Goal: Task Accomplishment & Management: Manage account settings

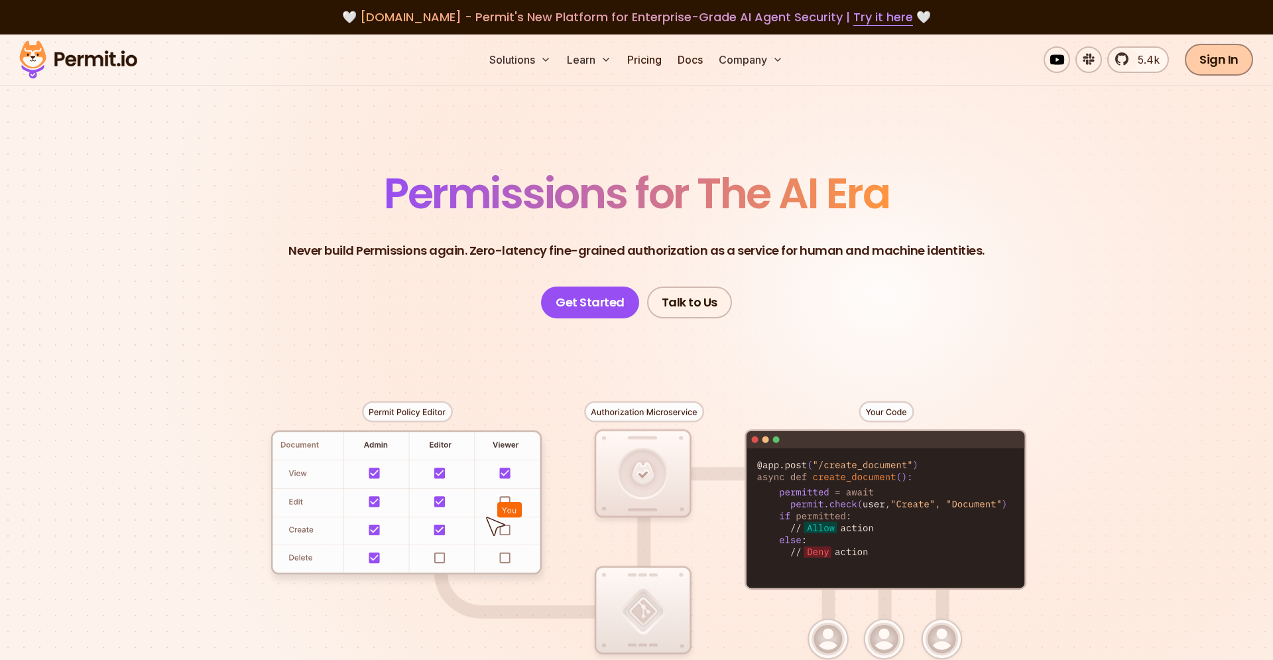
click at [1231, 62] on link "Sign In" at bounding box center [1219, 60] width 68 height 32
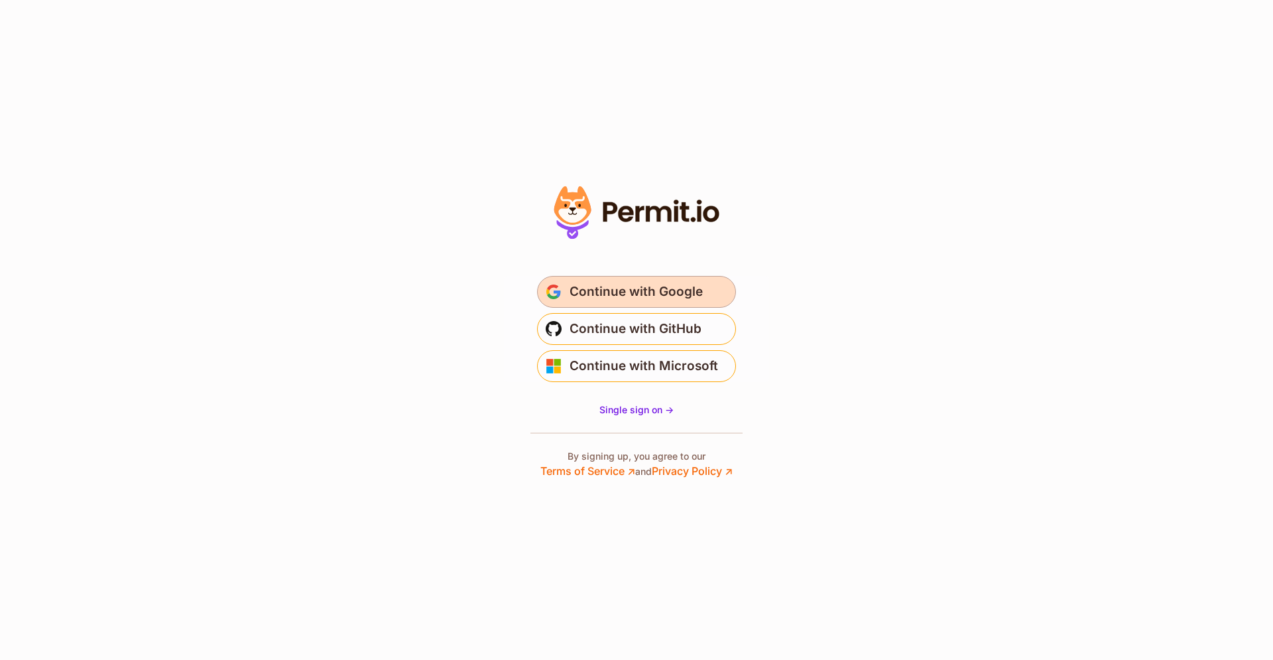
click at [659, 288] on span "Continue with Google" at bounding box center [636, 291] width 133 height 21
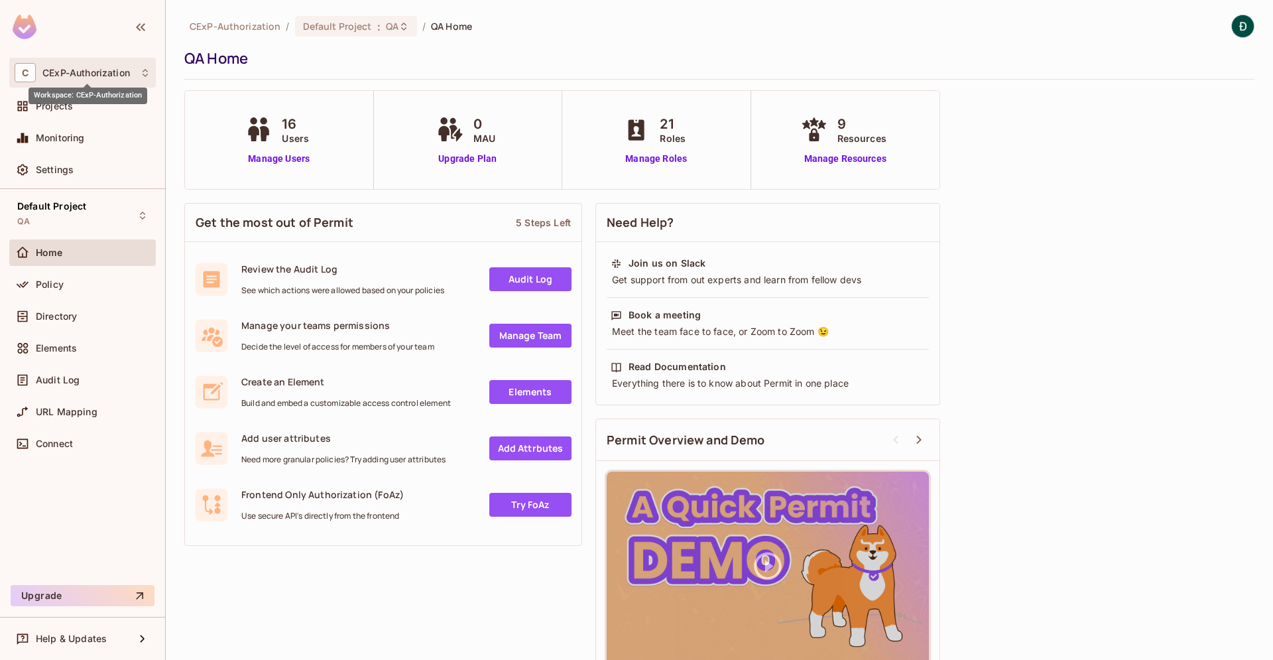
click at [105, 78] on span "CExP-Authorization" at bounding box center [86, 73] width 88 height 11
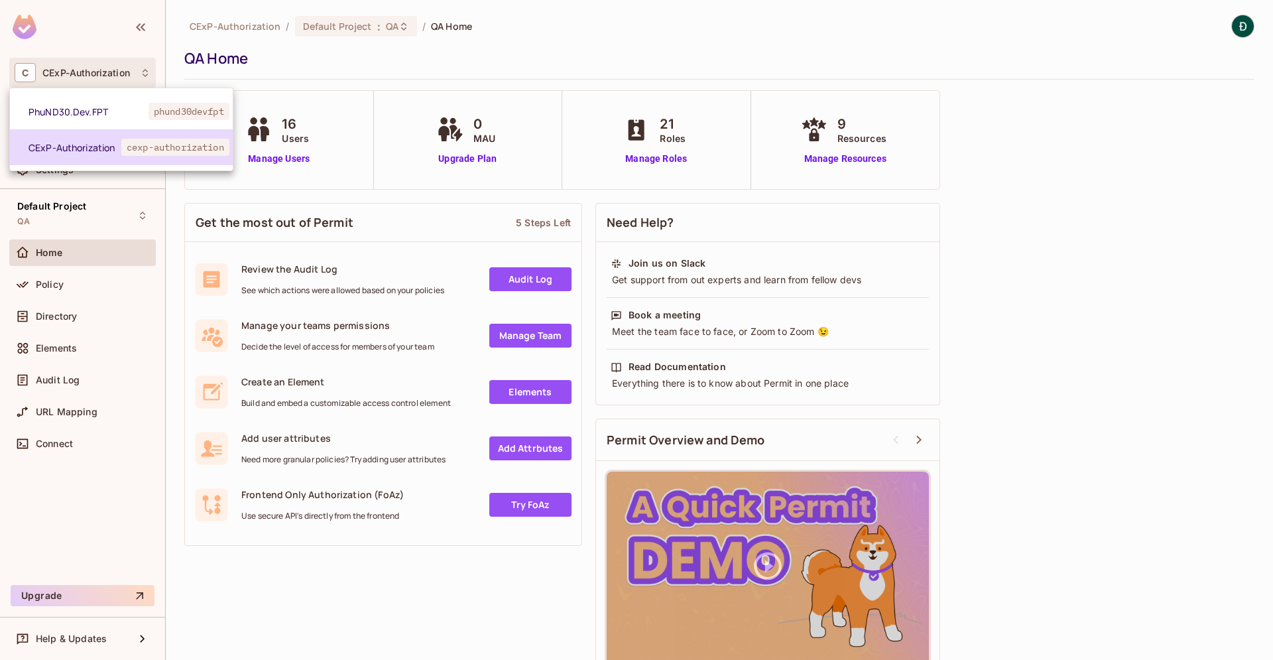
click at [125, 154] on span "cexp-authorization" at bounding box center [175, 147] width 108 height 17
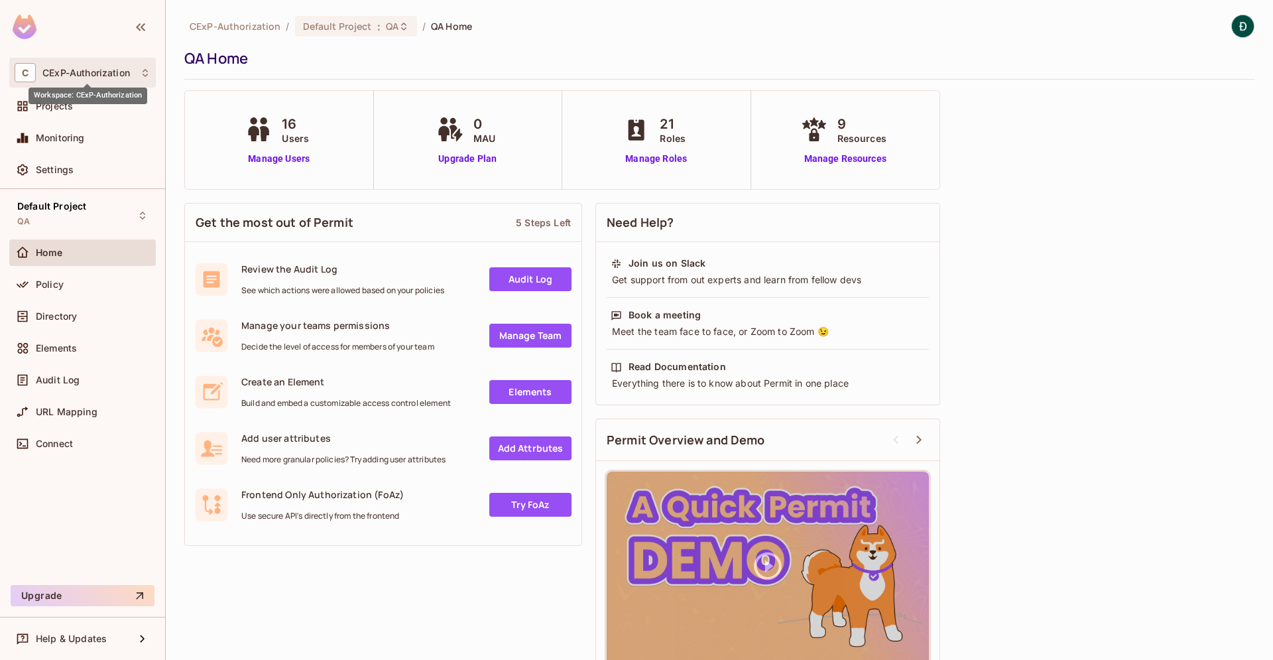
click at [113, 69] on span "CExP-Authorization" at bounding box center [86, 73] width 88 height 11
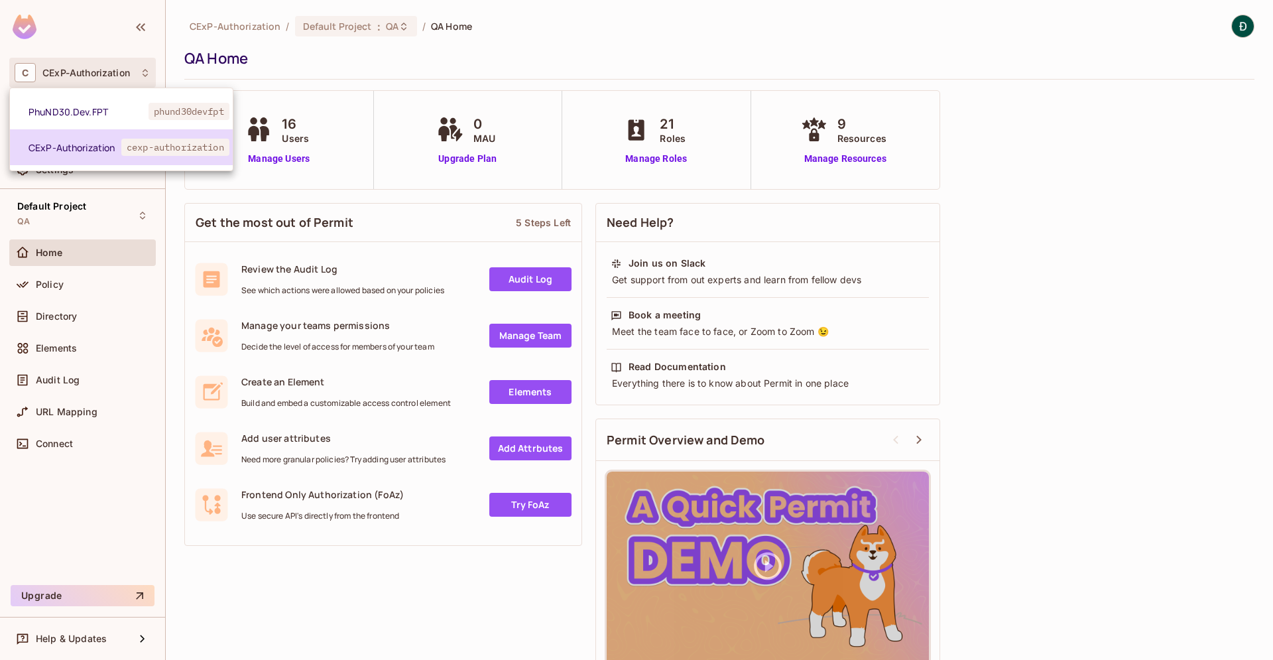
click at [103, 141] on span "CExP-Authorization" at bounding box center [75, 147] width 93 height 13
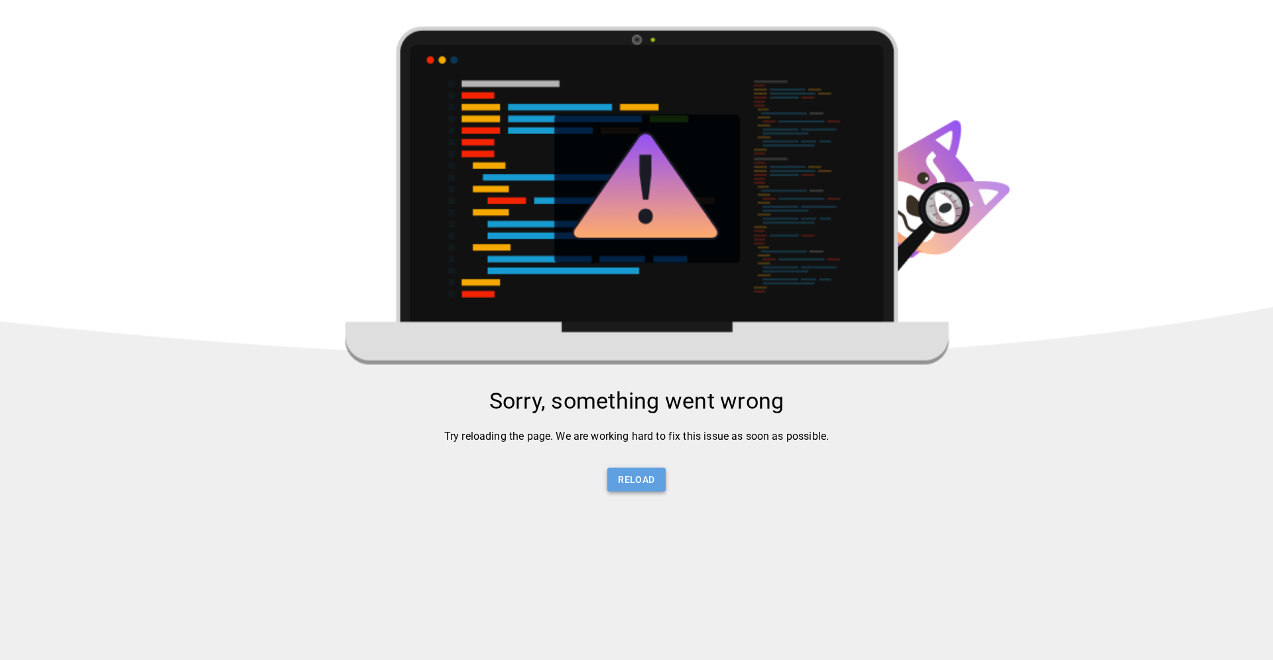
click at [636, 483] on button "Reload" at bounding box center [636, 479] width 58 height 25
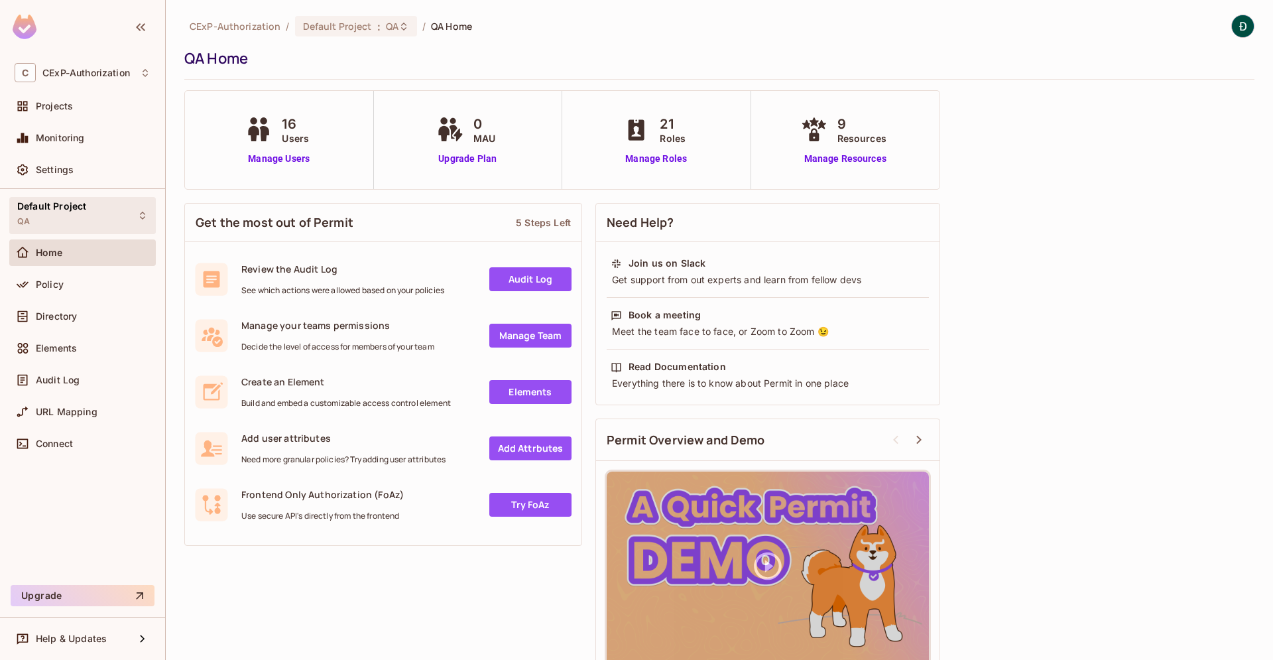
click at [137, 208] on div "Default Project QA" at bounding box center [82, 215] width 147 height 36
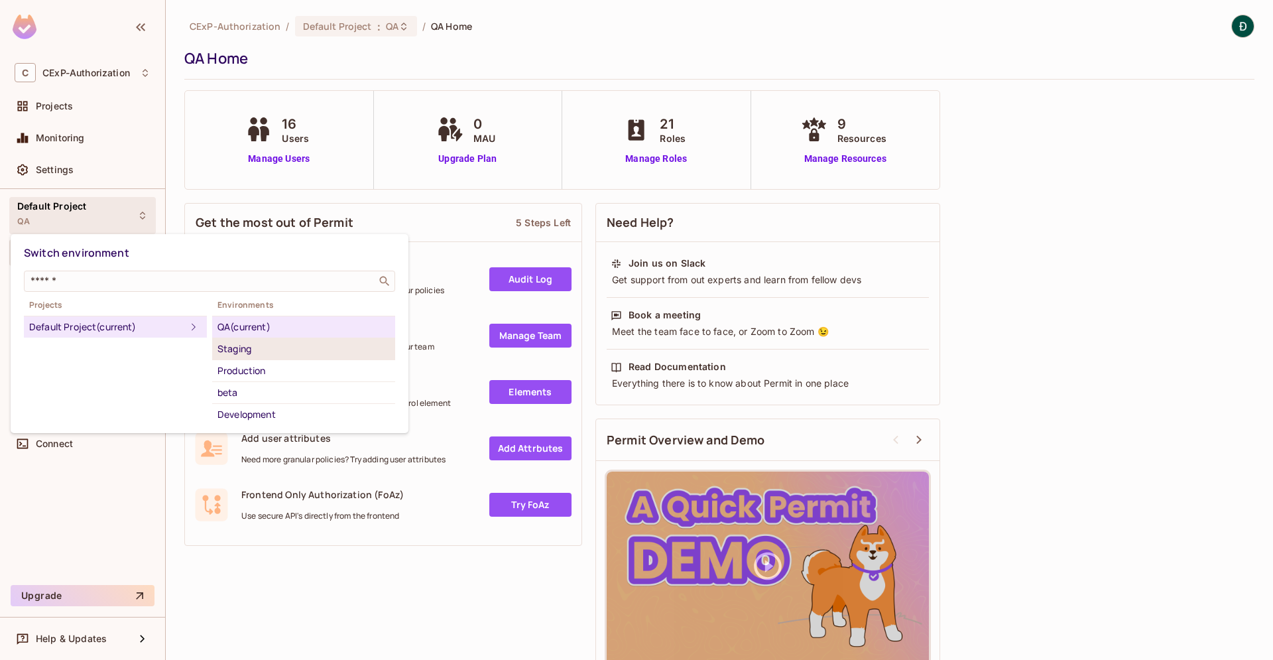
click at [244, 347] on div "Staging" at bounding box center [303, 349] width 172 height 16
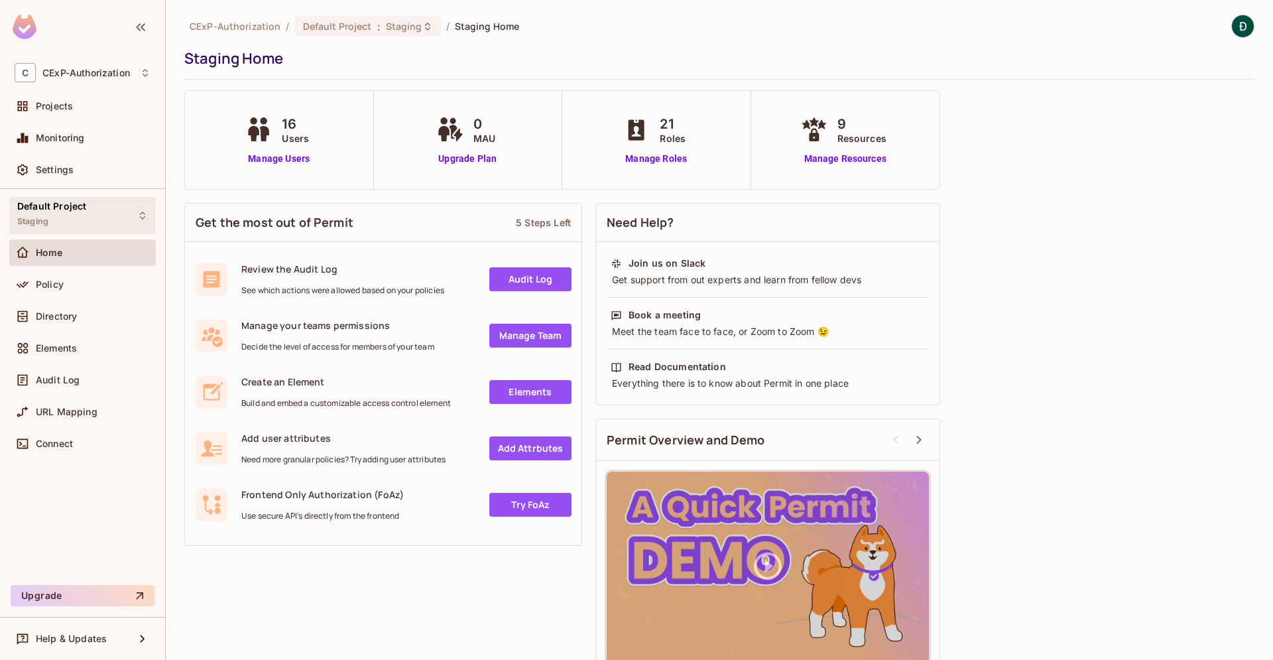
click at [119, 211] on div "Default Project Staging" at bounding box center [82, 215] width 147 height 36
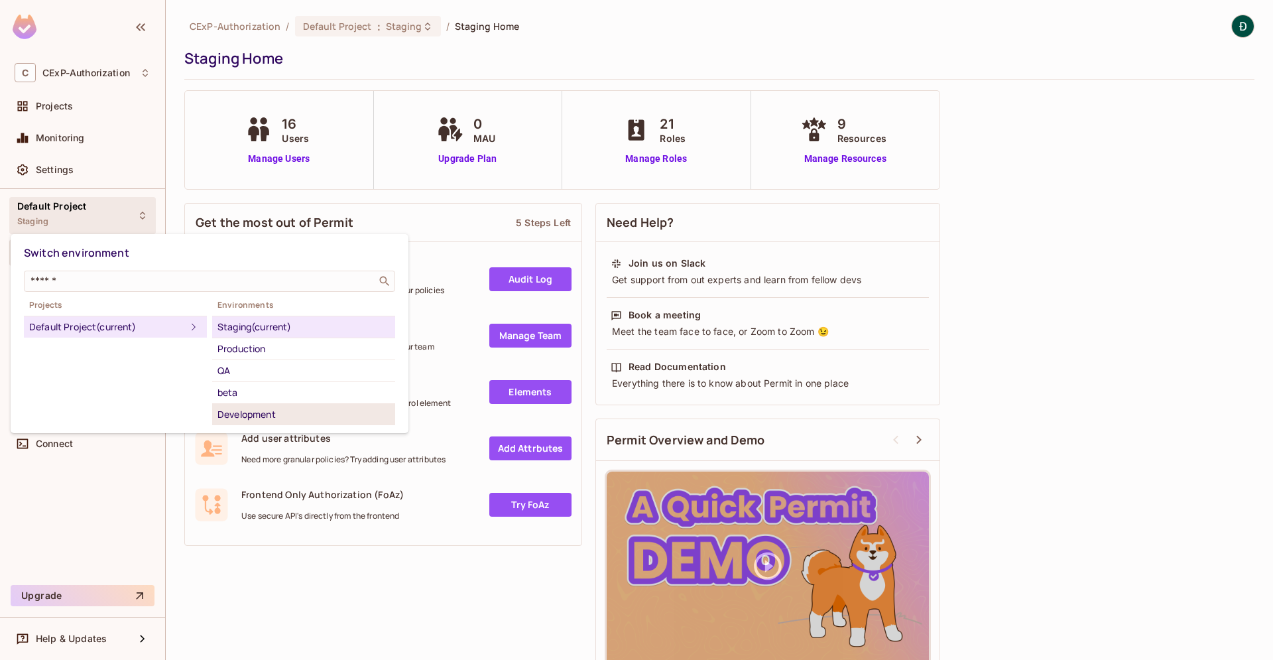
click at [243, 420] on div "Development" at bounding box center [303, 414] width 172 height 16
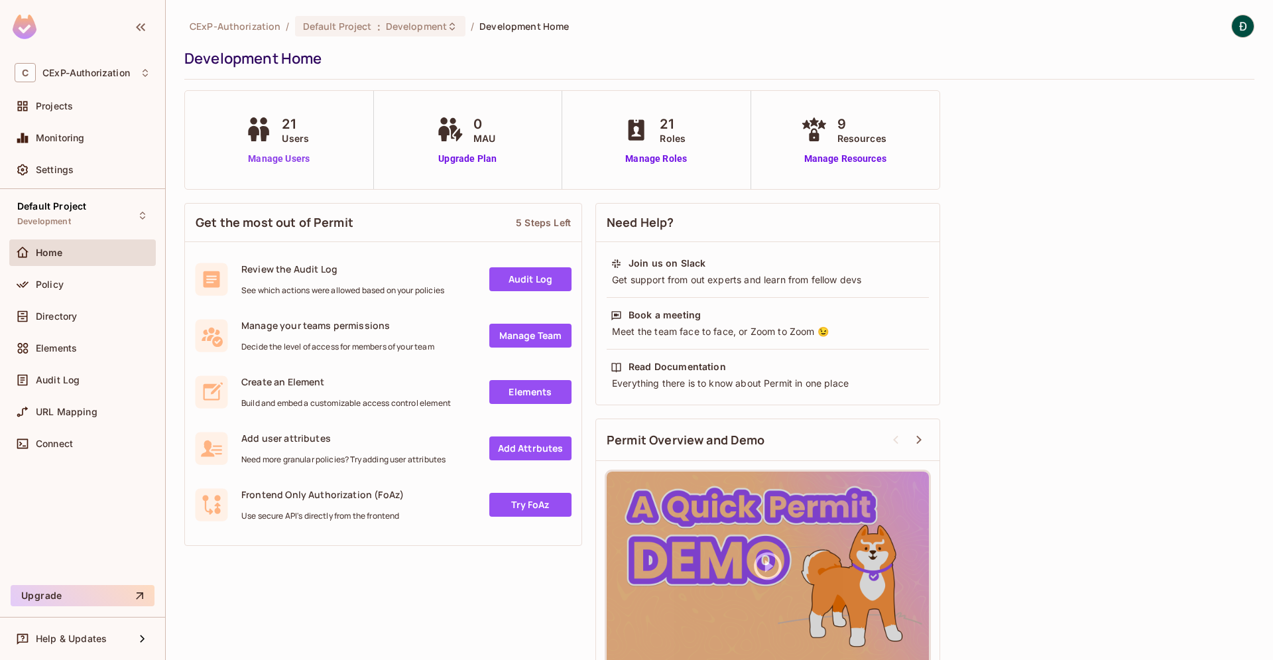
click at [287, 162] on link "Manage Users" at bounding box center [279, 159] width 74 height 14
